Goal: Information Seeking & Learning: Learn about a topic

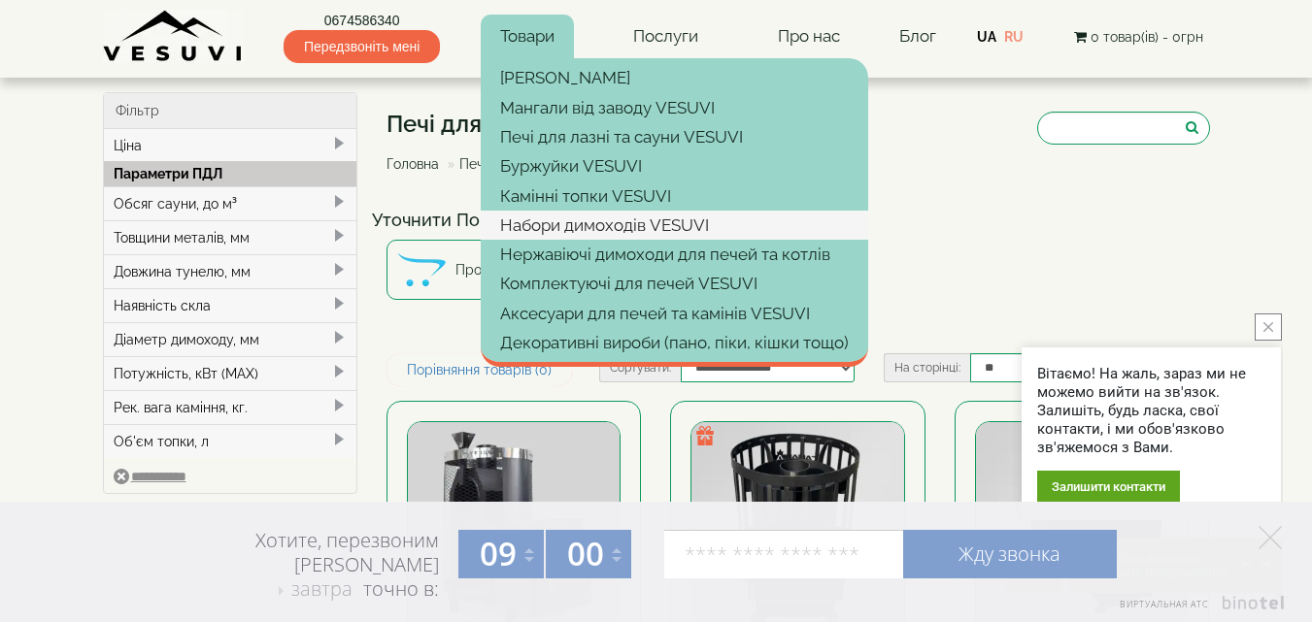
click at [599, 223] on link "Набори димоходів VESUVI" at bounding box center [674, 225] width 387 height 29
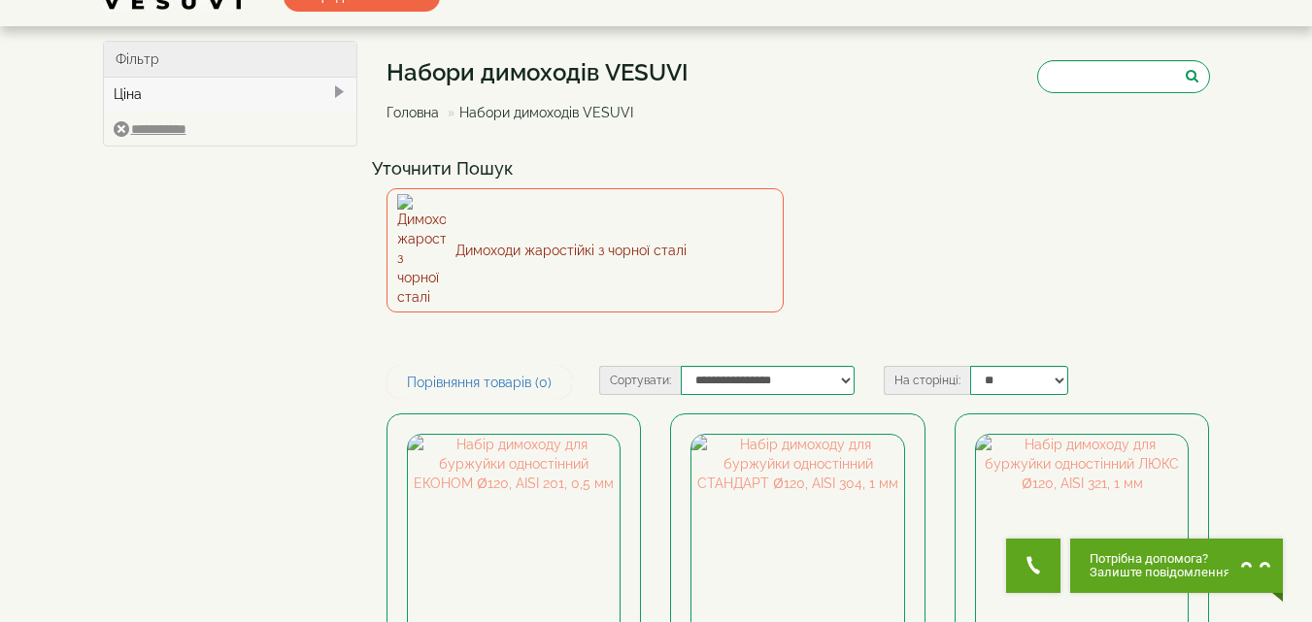
scroll to position [194, 0]
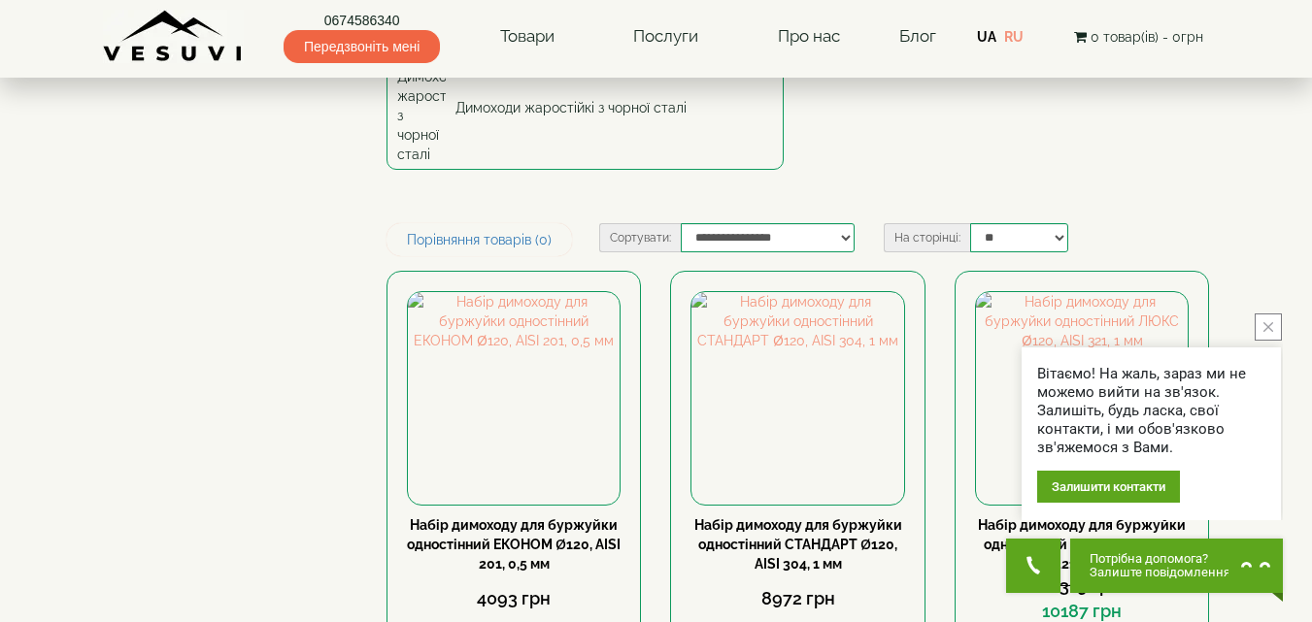
click at [1271, 325] on icon "close button" at bounding box center [1268, 327] width 10 height 10
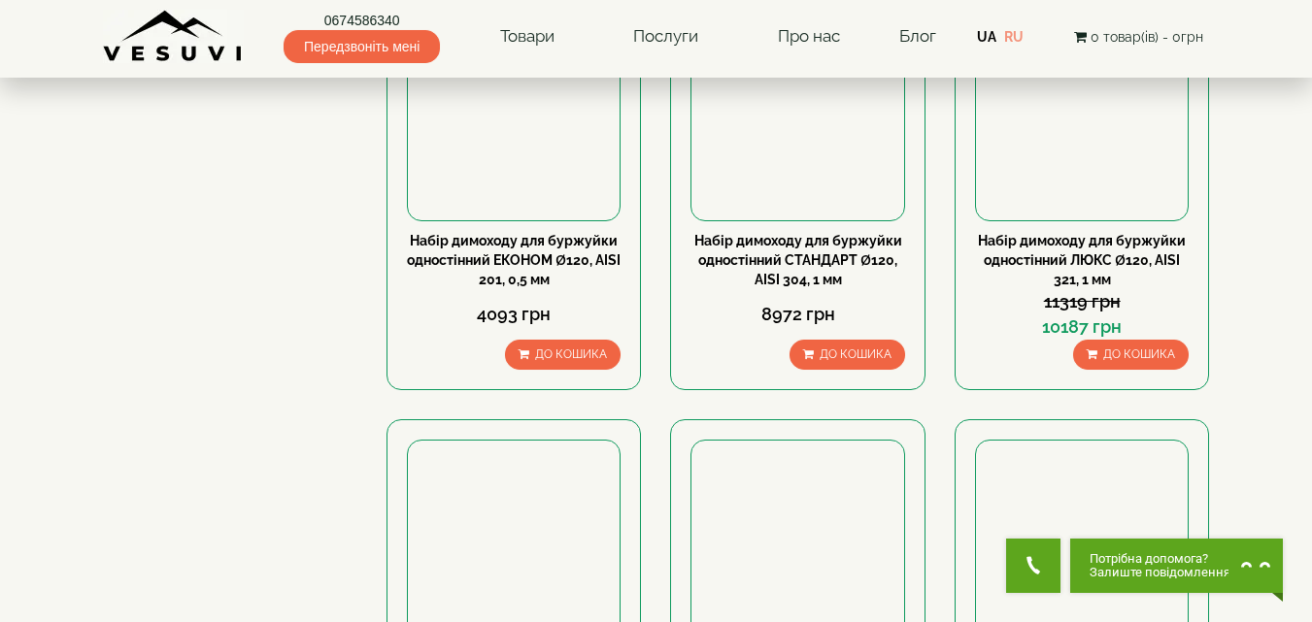
scroll to position [680, 0]
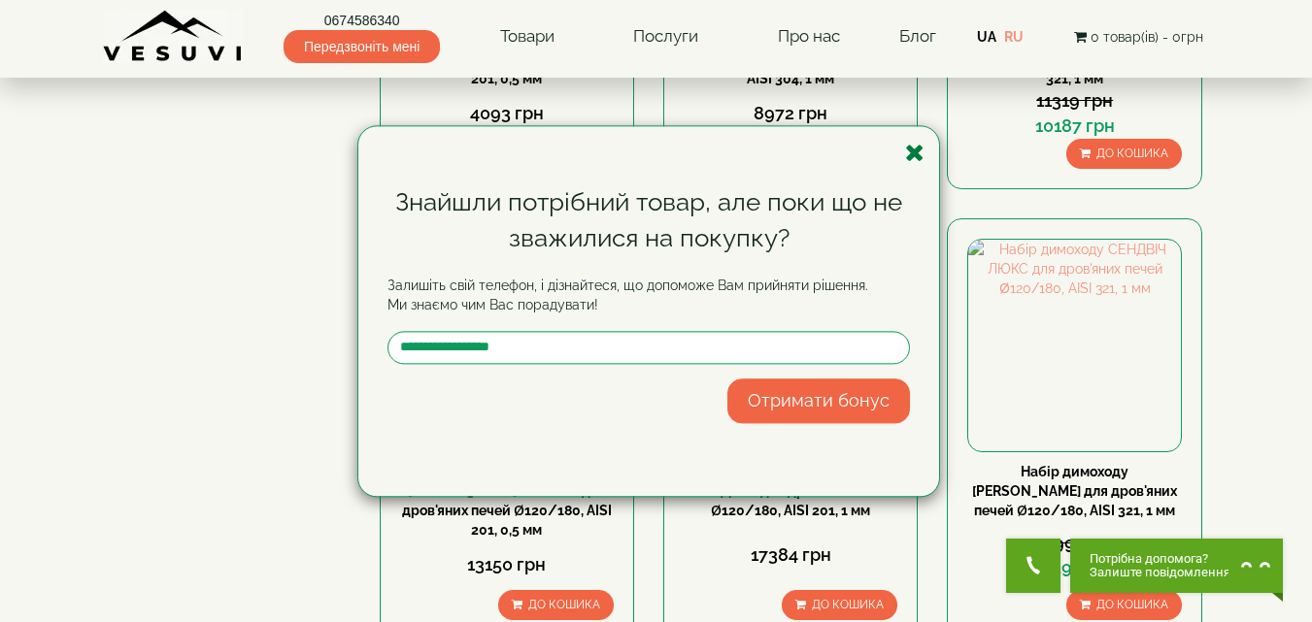
click at [913, 151] on icon "button" at bounding box center [914, 153] width 19 height 24
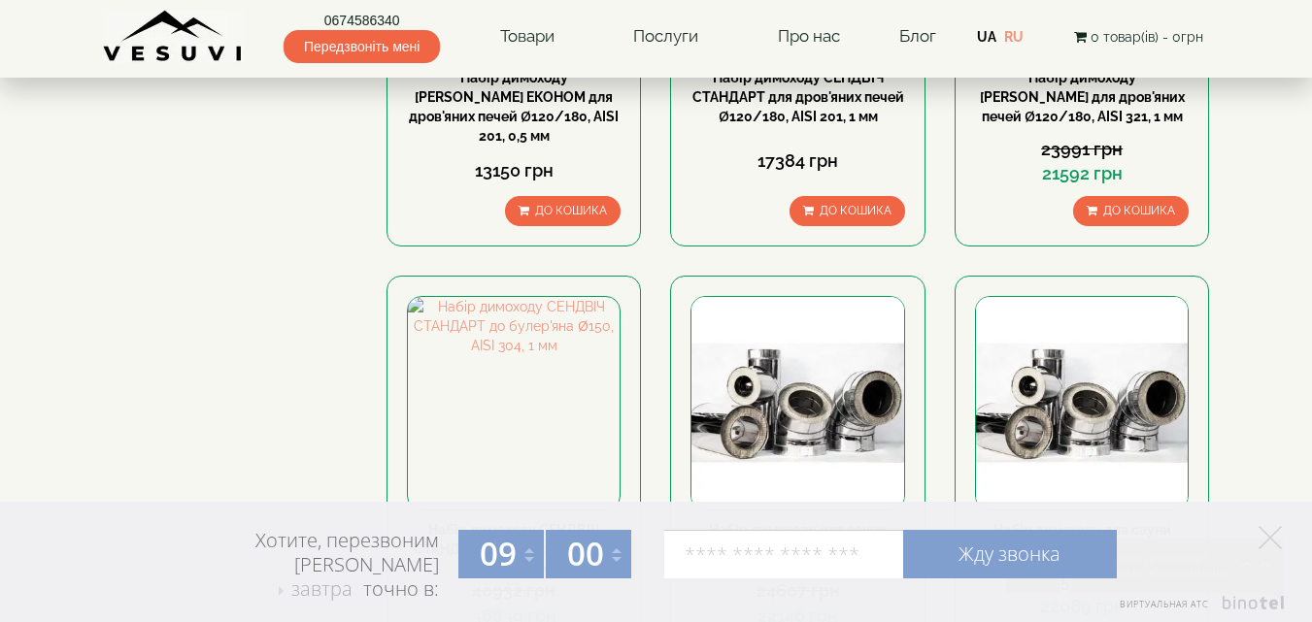
scroll to position [1262, 0]
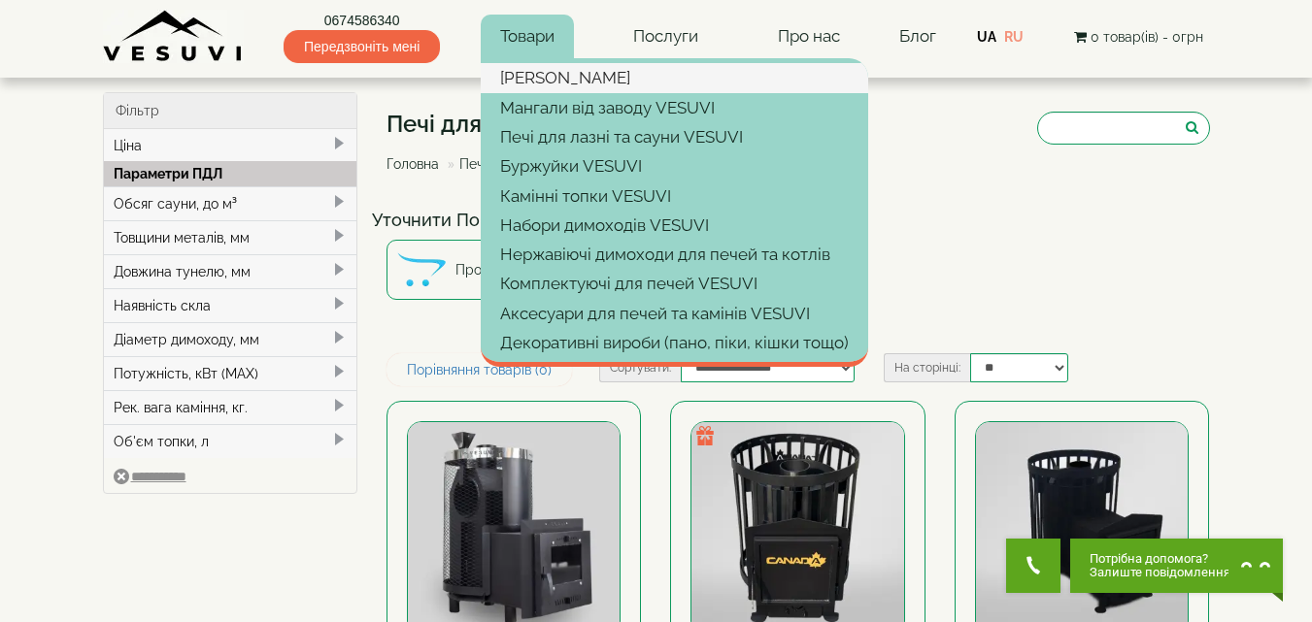
click at [547, 73] on link "[PERSON_NAME]" at bounding box center [674, 77] width 387 height 29
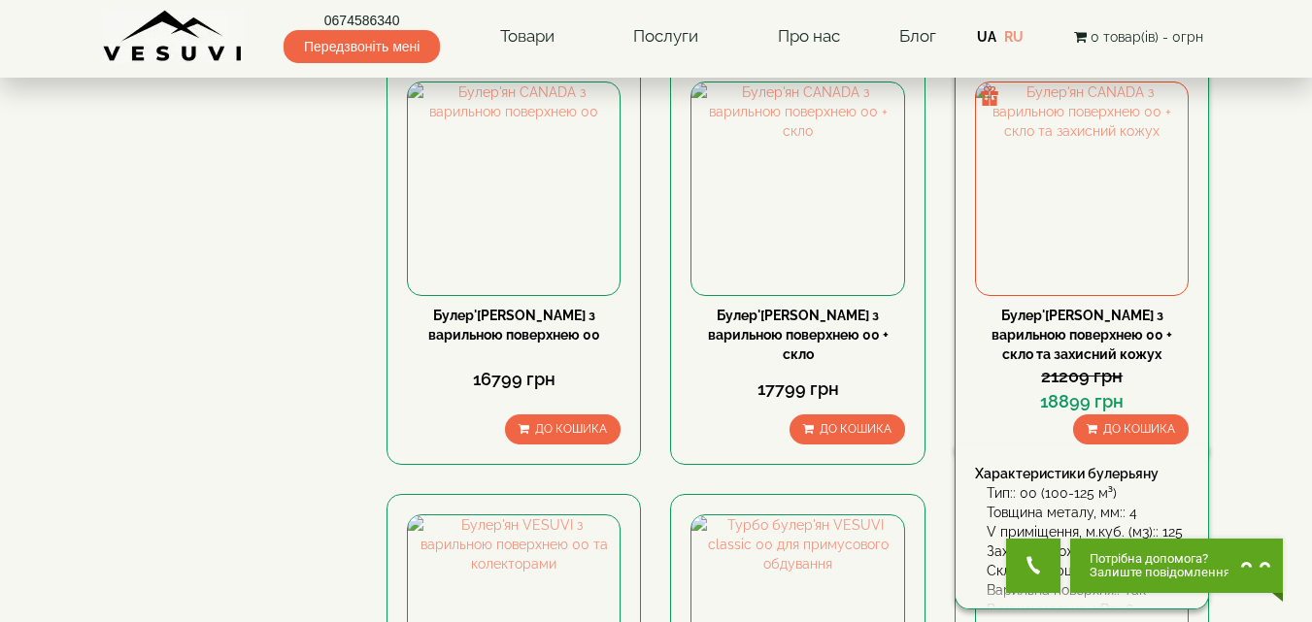
scroll to position [1942, 0]
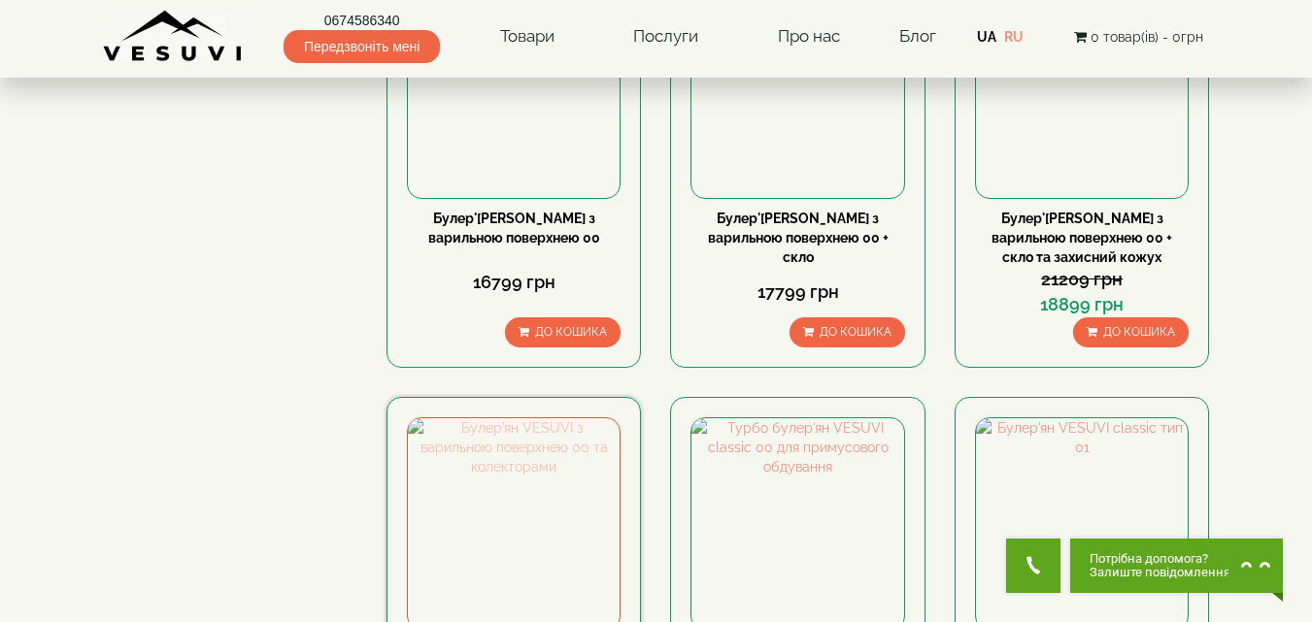
click at [472, 418] on img at bounding box center [514, 524] width 212 height 212
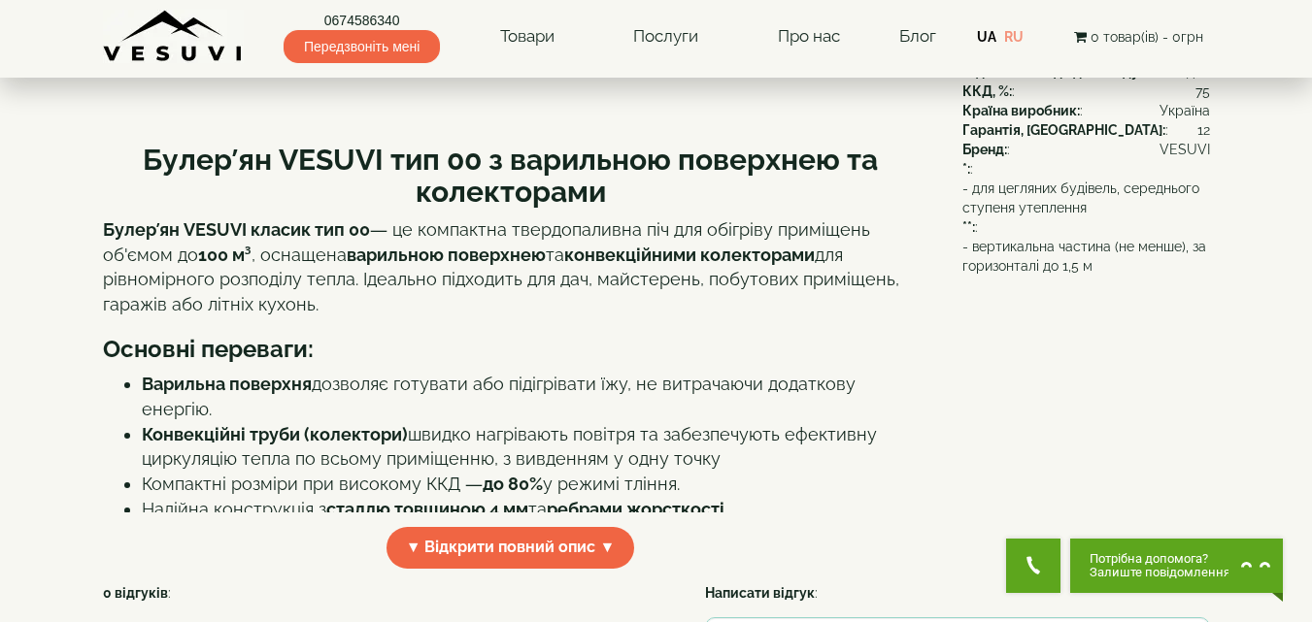
scroll to position [583, 0]
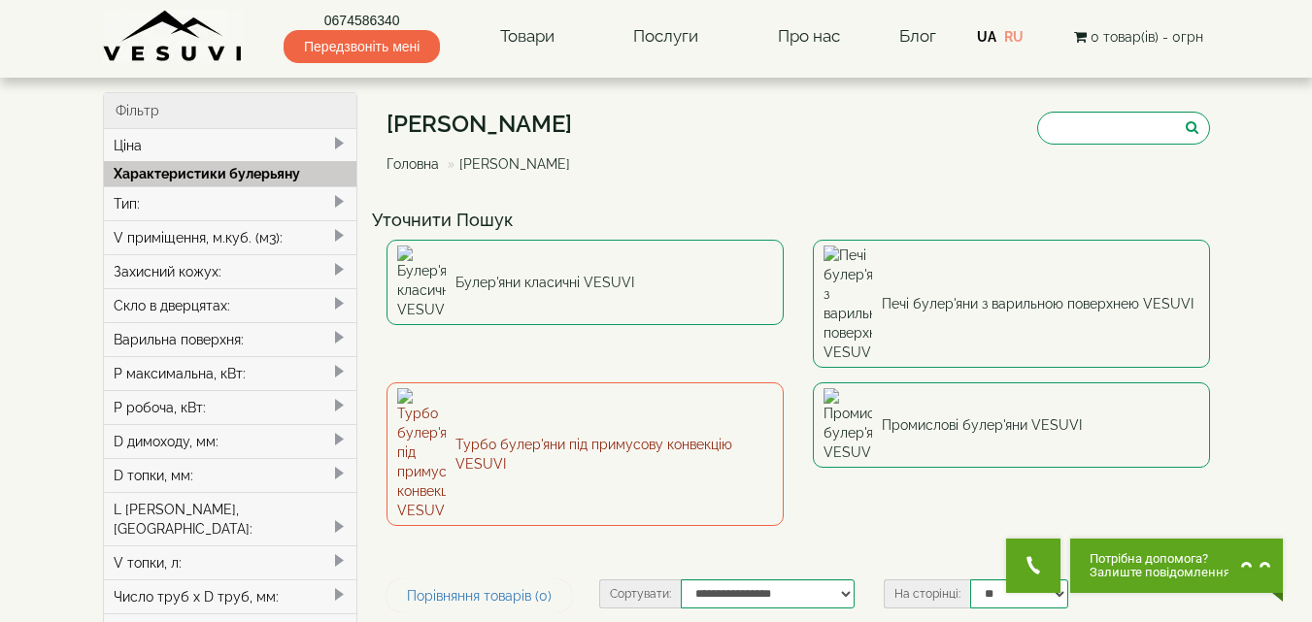
click at [580, 383] on link "Турбо булер'яни під примусову конвекцію VESUVI" at bounding box center [584, 455] width 397 height 144
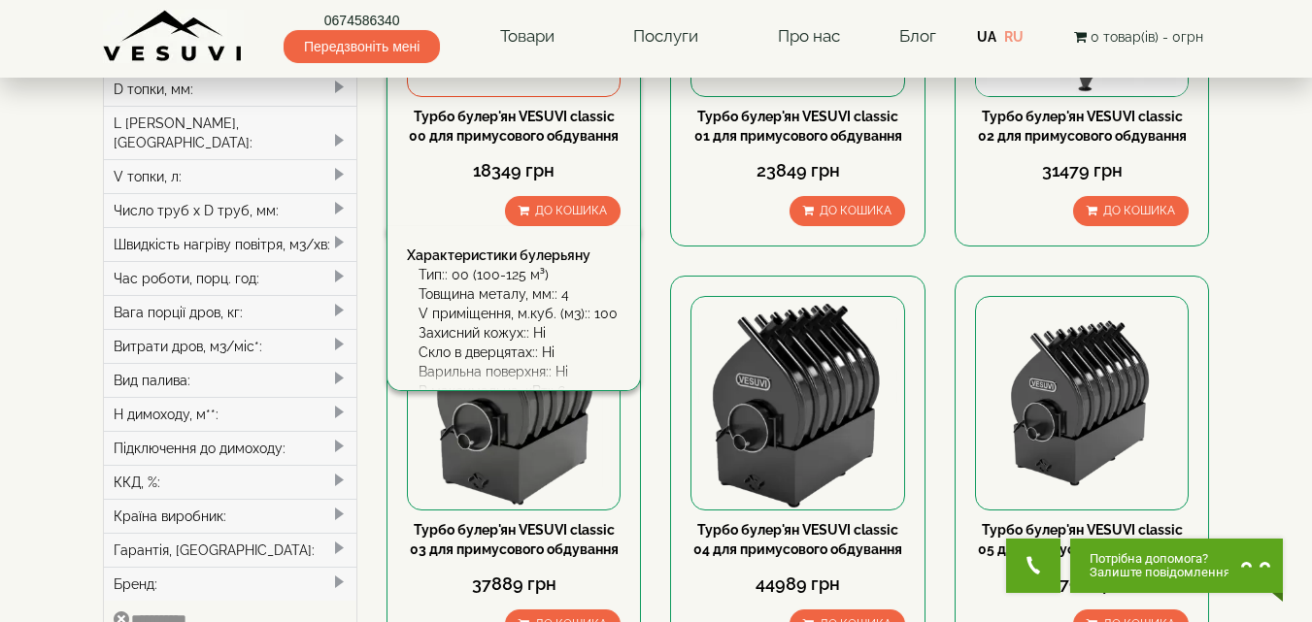
scroll to position [388, 0]
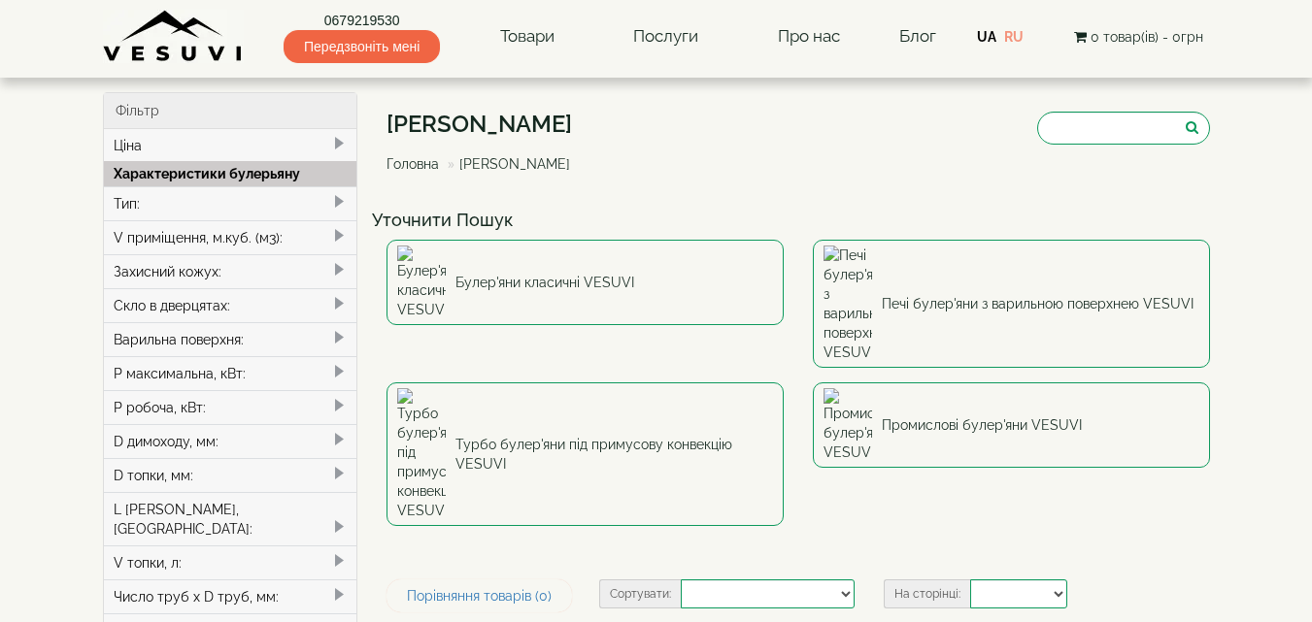
select select
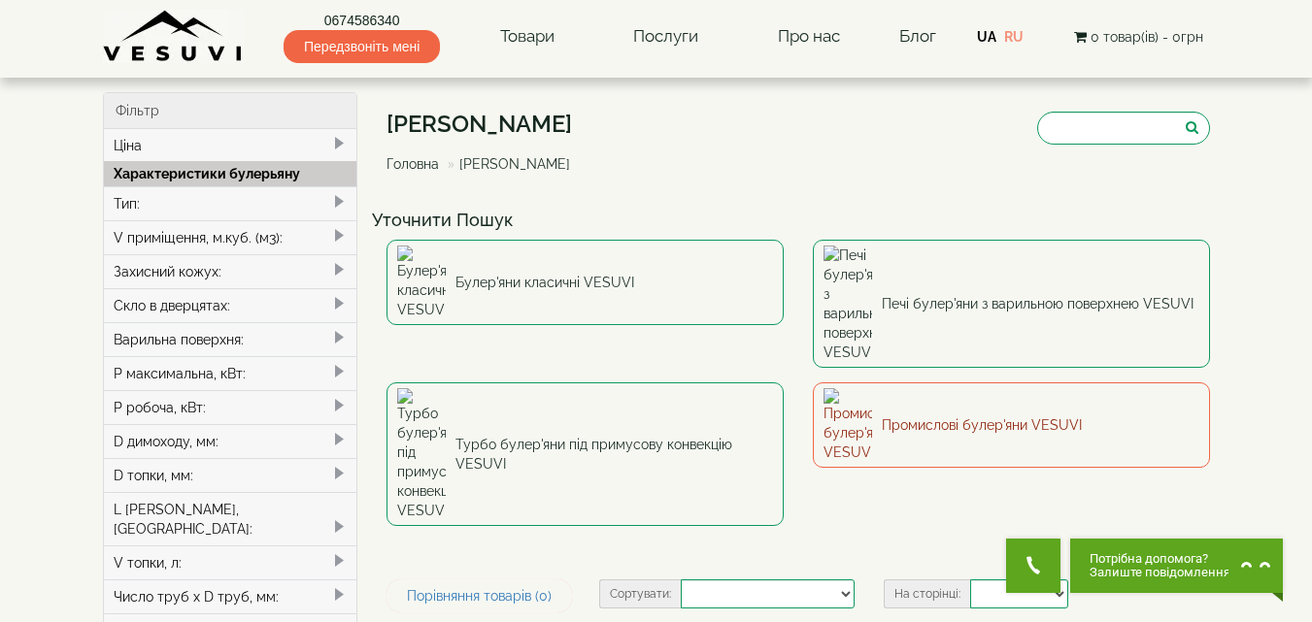
click at [947, 383] on link "Промислові булер'яни VESUVI" at bounding box center [1011, 425] width 397 height 85
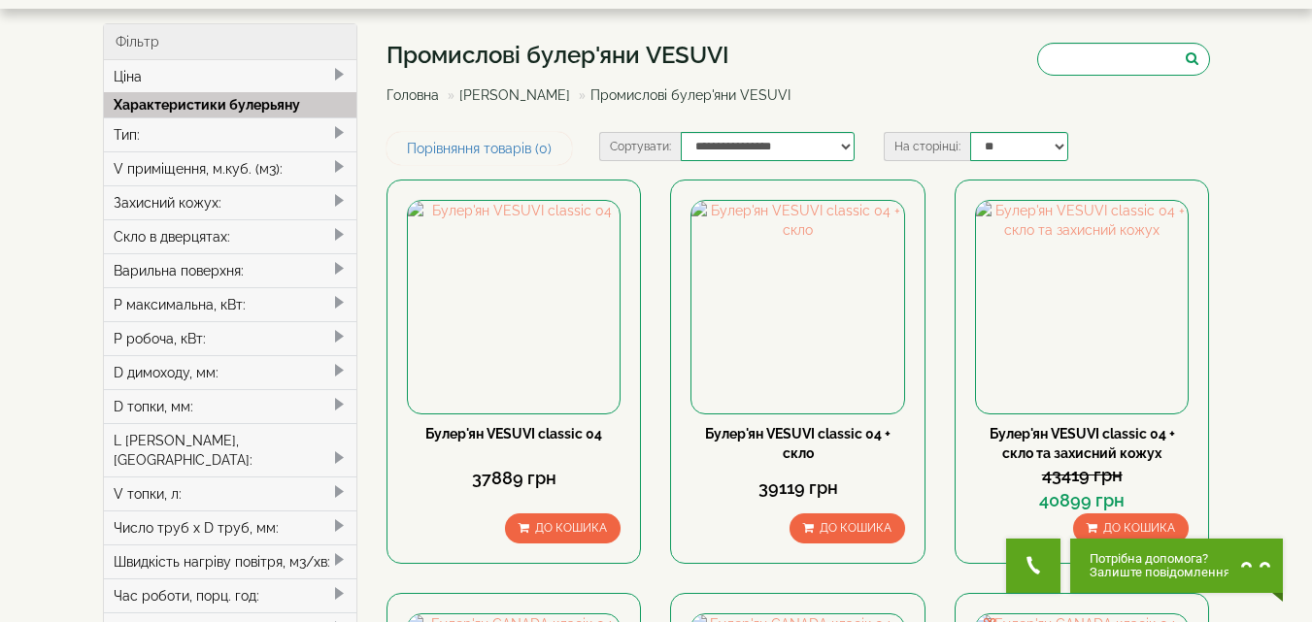
scroll to position [97, 0]
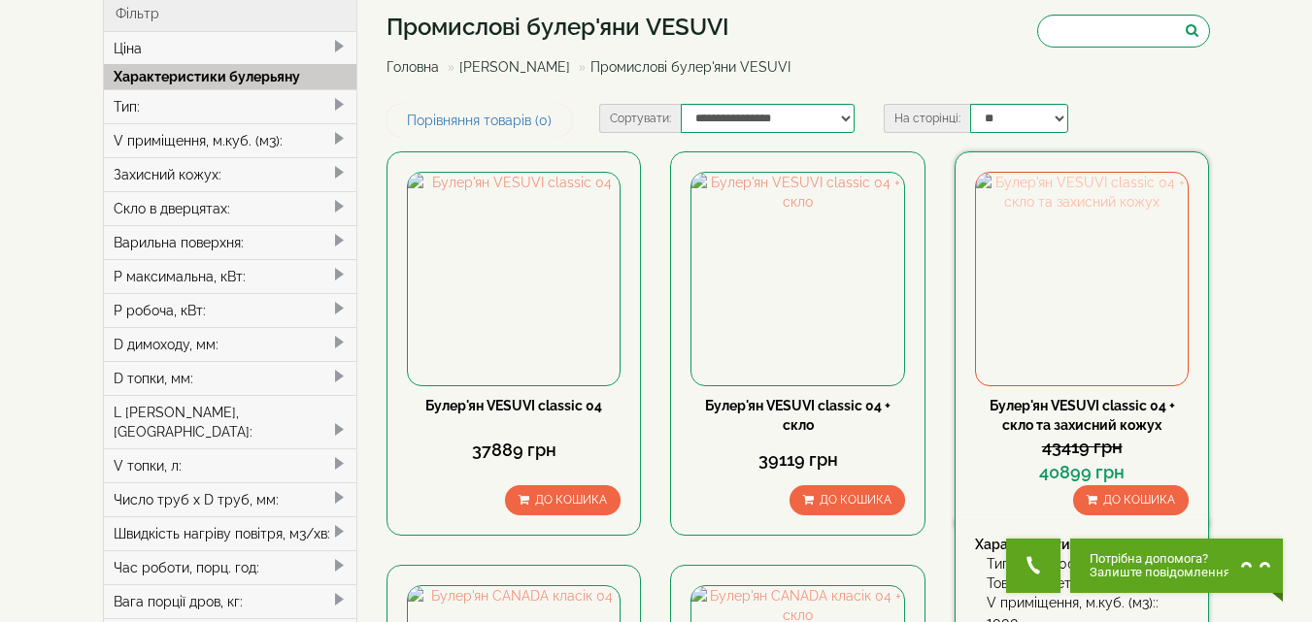
click at [1017, 286] on img at bounding box center [1082, 279] width 212 height 212
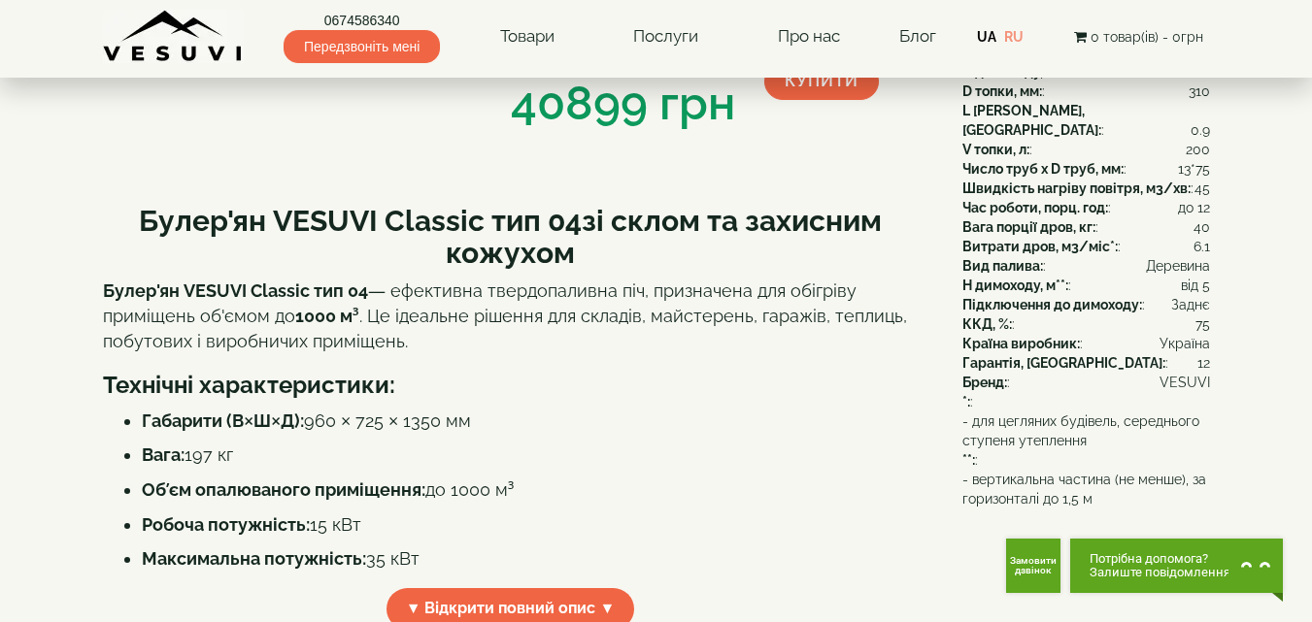
scroll to position [388, 0]
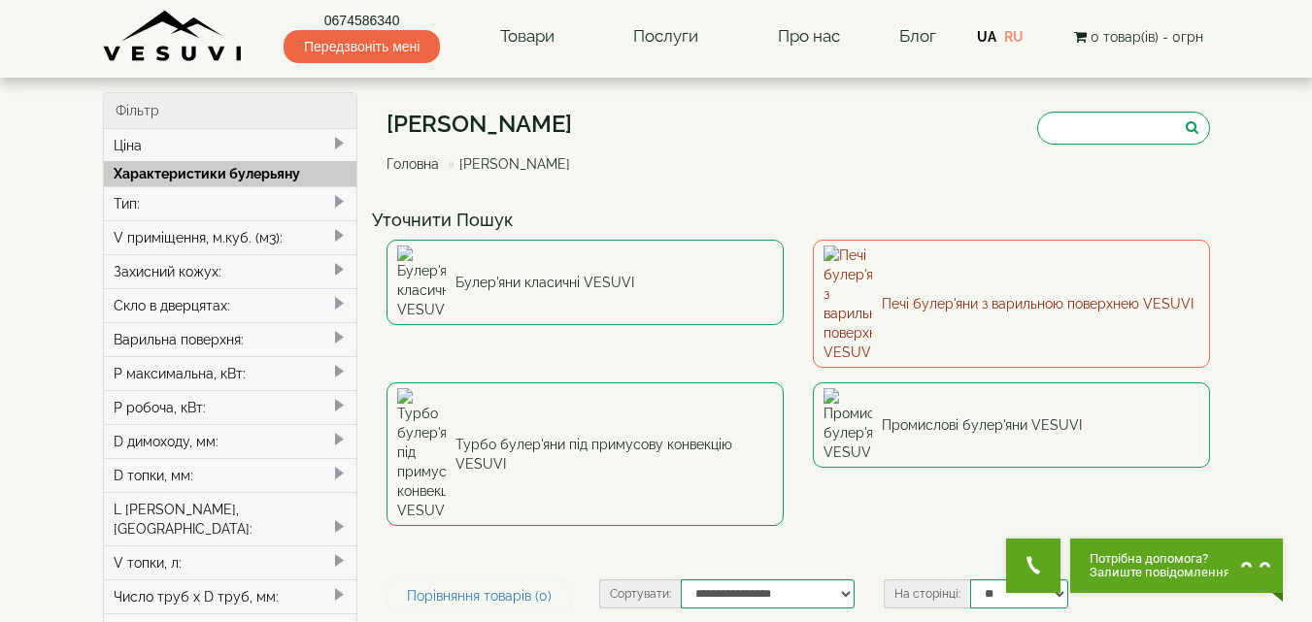
click at [908, 273] on link "Печі булер'яни з варильною поверхнею VESUVI" at bounding box center [1011, 304] width 397 height 128
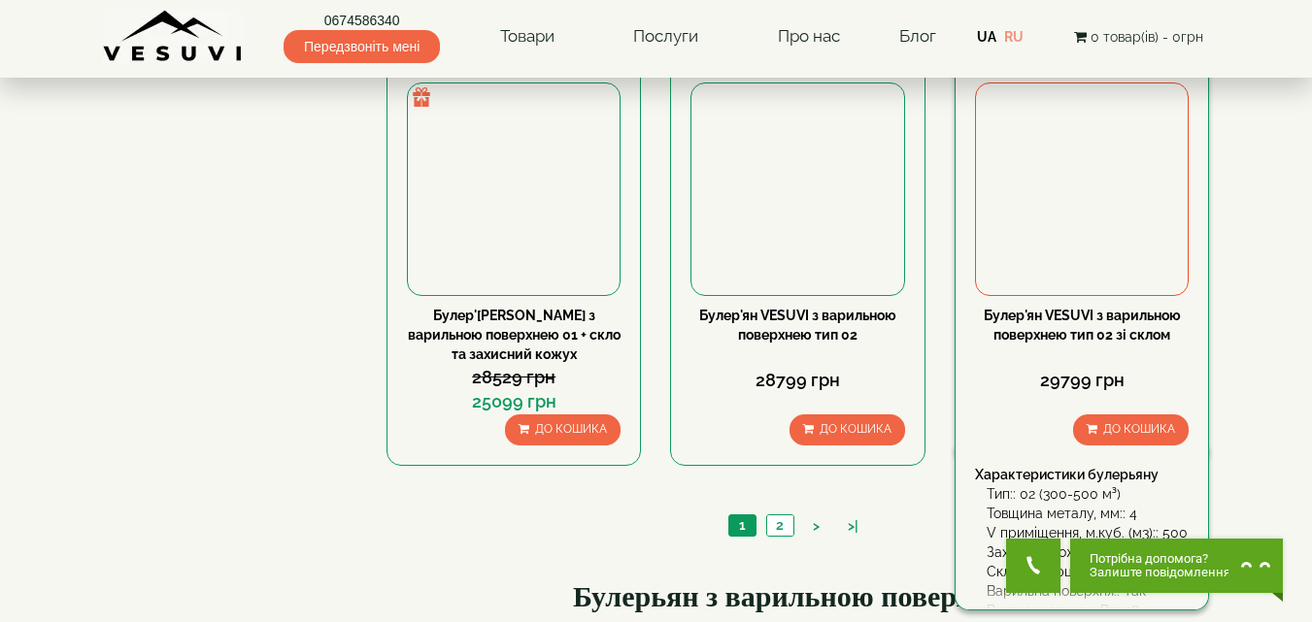
scroll to position [1845, 0]
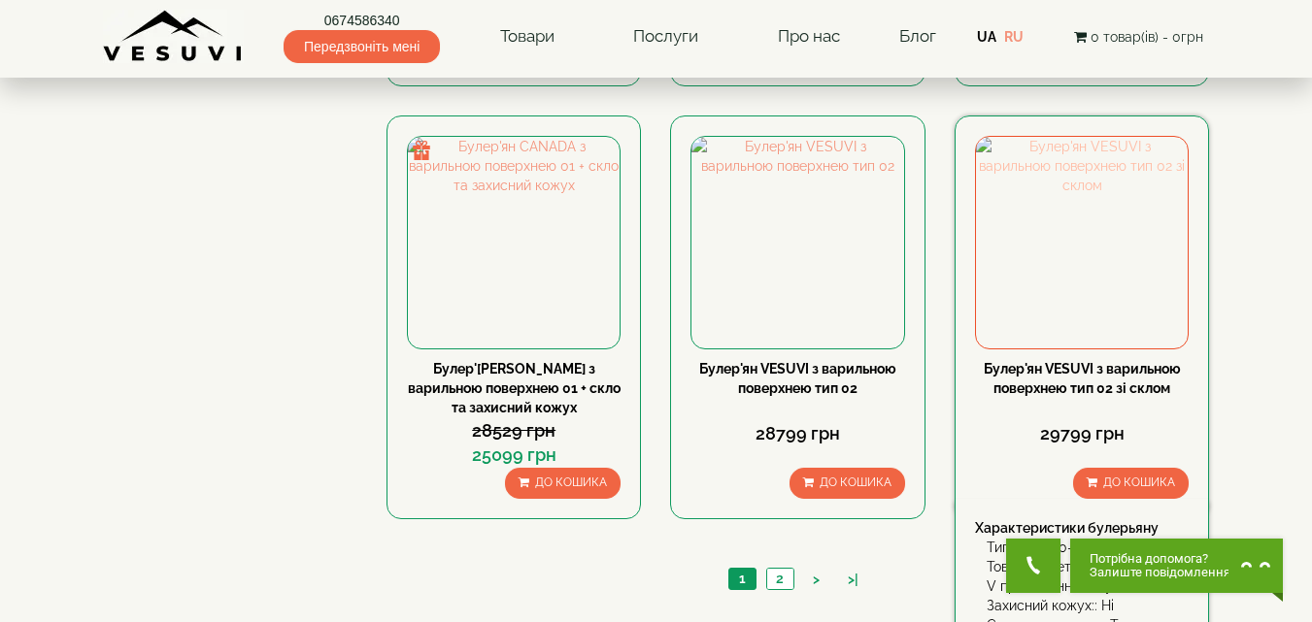
click at [1005, 235] on img at bounding box center [1082, 243] width 212 height 212
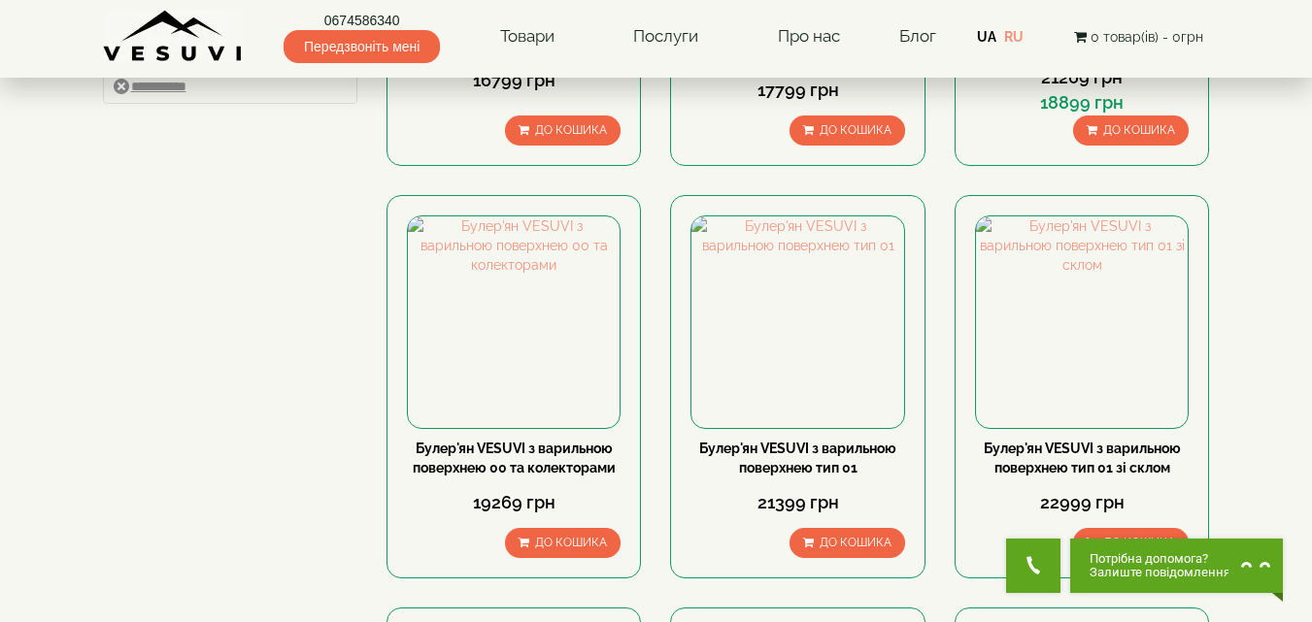
scroll to position [680, 0]
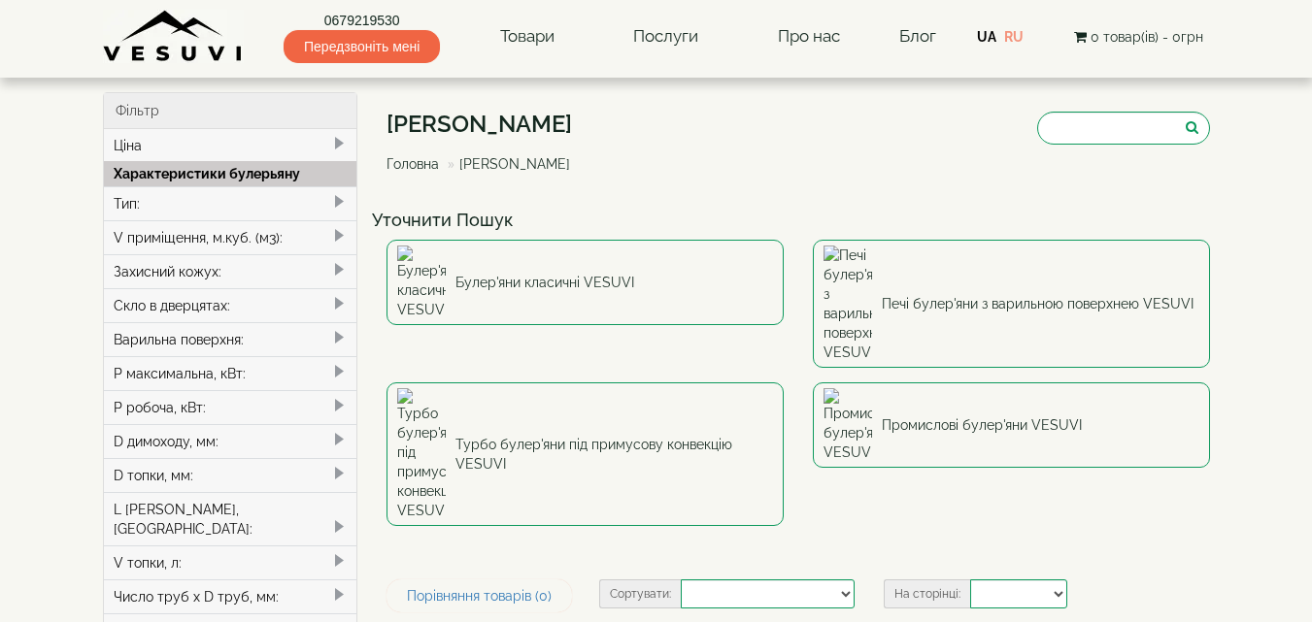
select select
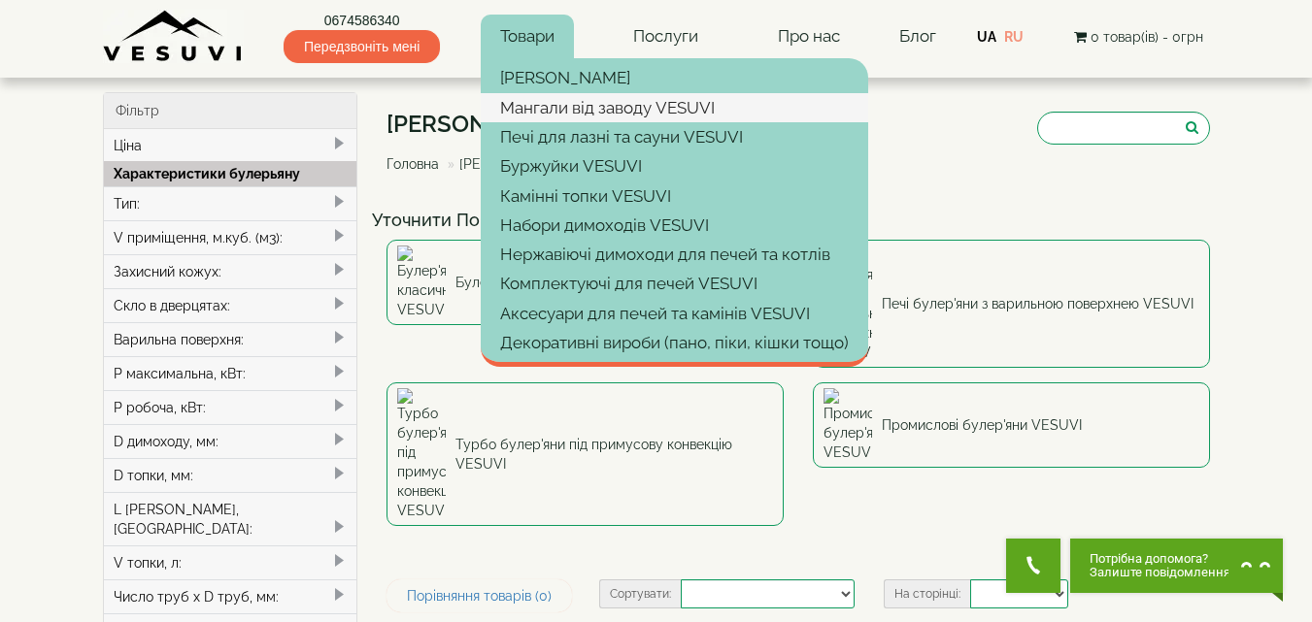
click at [526, 114] on link "Мангали від заводу VESUVI" at bounding box center [674, 107] width 387 height 29
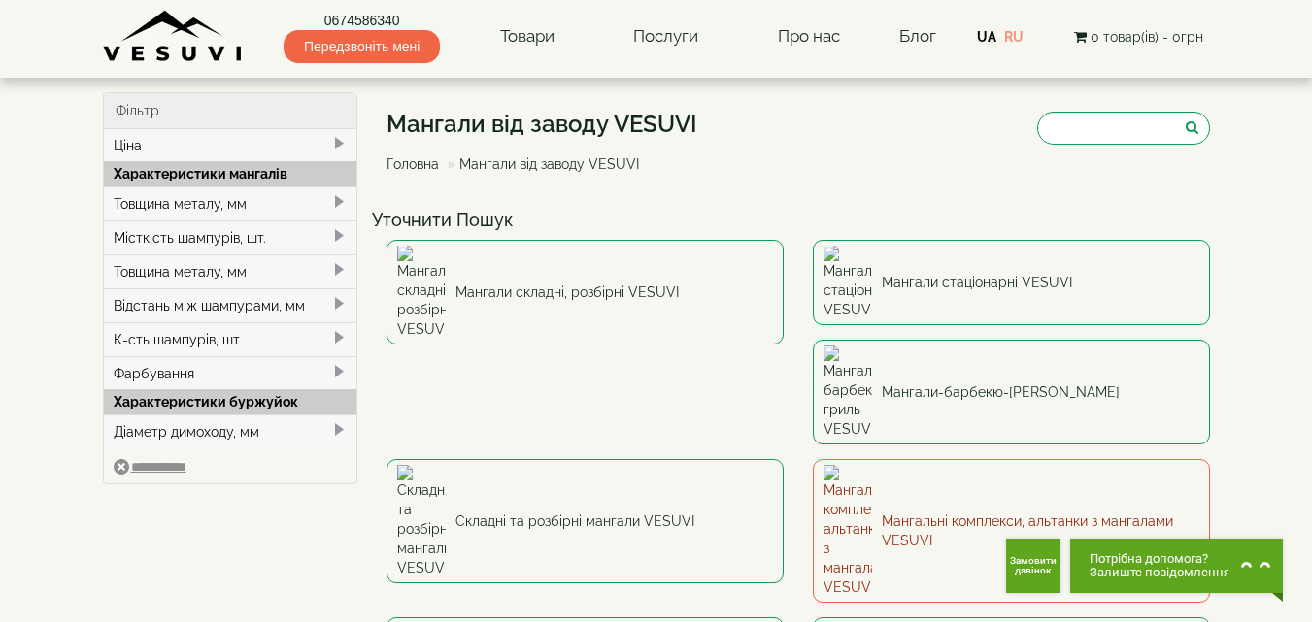
click at [813, 459] on link "Мангальні комплекси, альтанки з мангалами VESUVI" at bounding box center [1011, 531] width 397 height 144
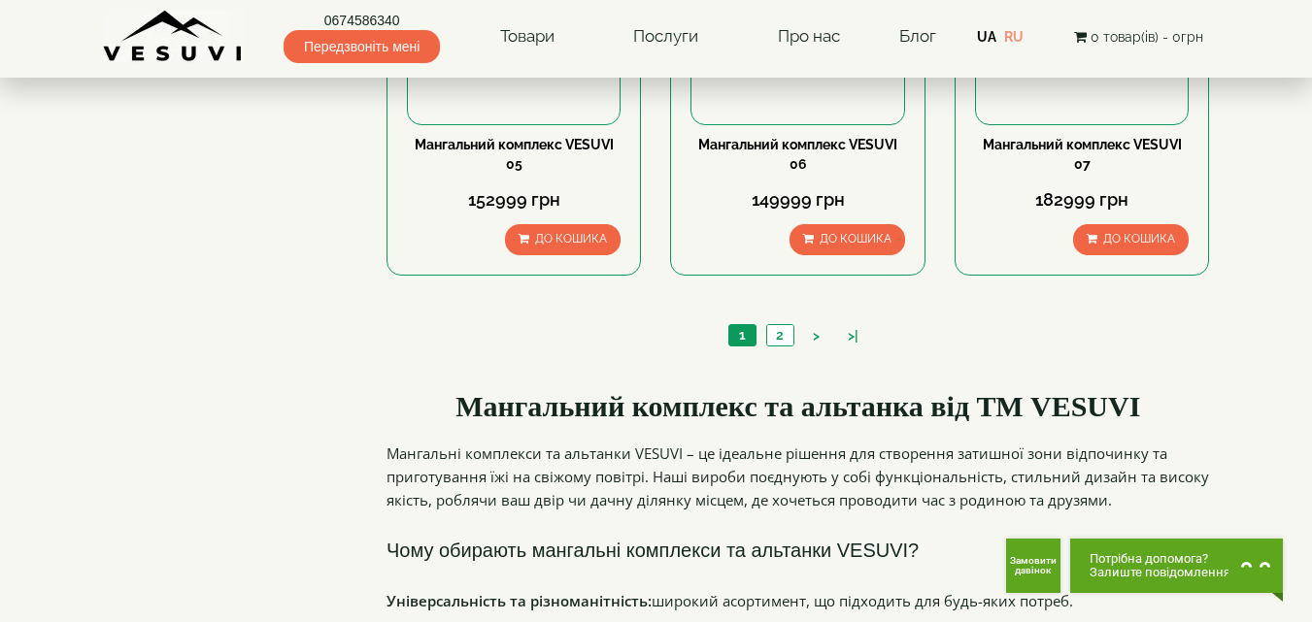
scroll to position [2039, 0]
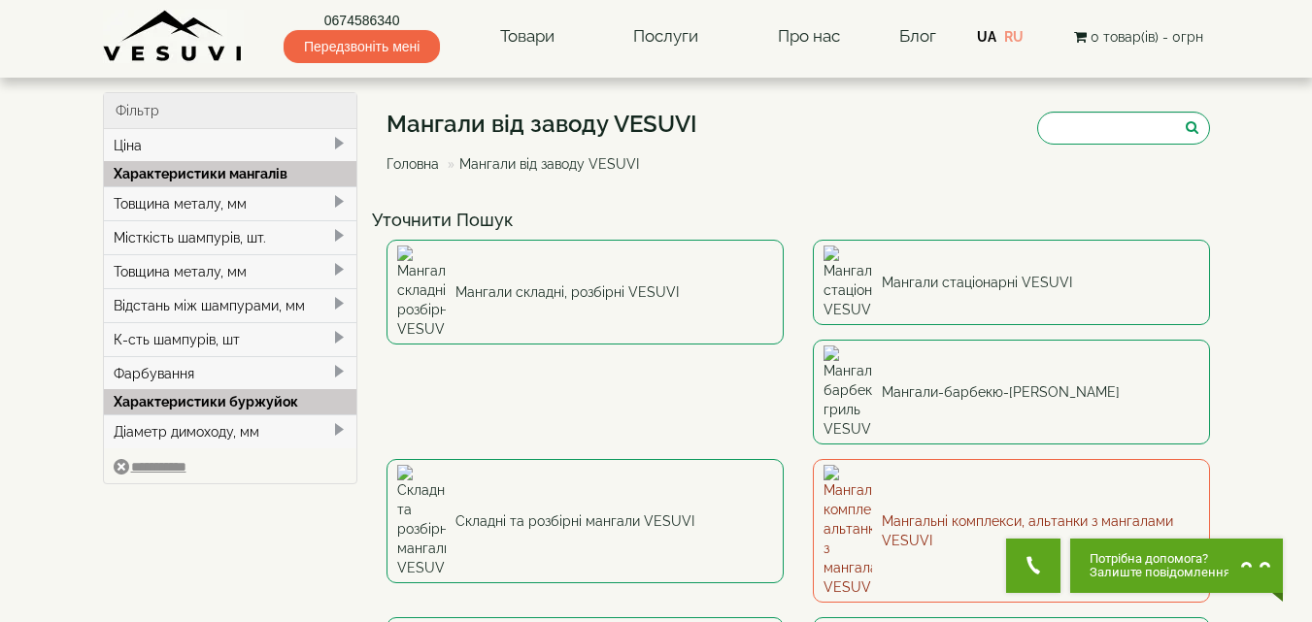
scroll to position [194, 0]
